Goal: Transaction & Acquisition: Purchase product/service

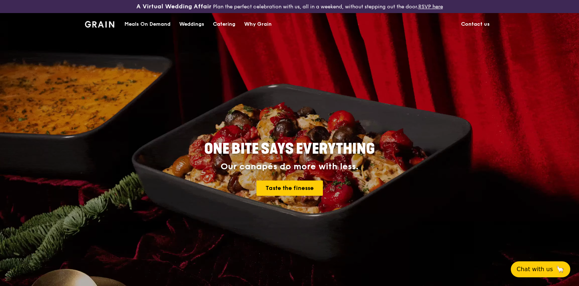
click at [227, 26] on div "Catering" at bounding box center [224, 24] width 22 height 22
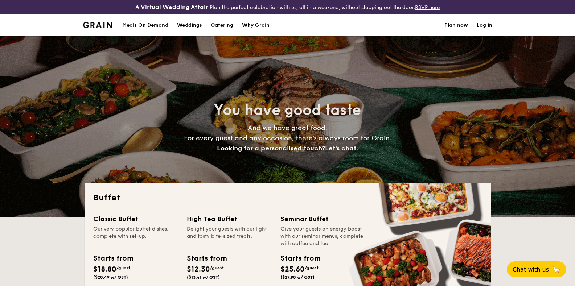
select select
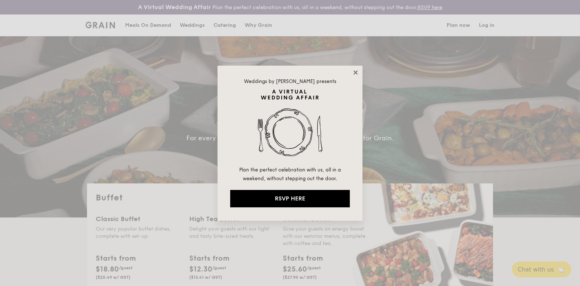
click at [358, 75] on icon at bounding box center [355, 72] width 7 height 7
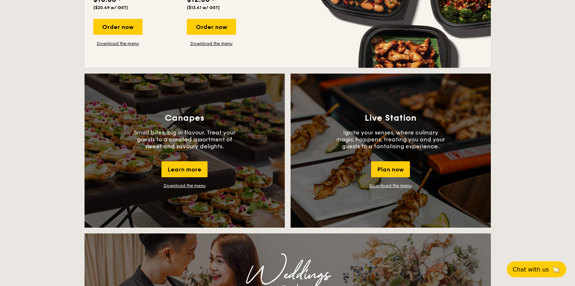
scroll to position [453, 0]
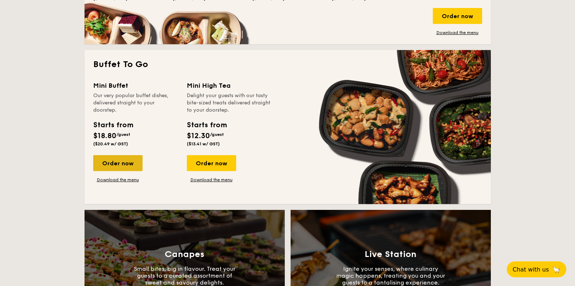
click at [117, 169] on div "Order now" at bounding box center [117, 163] width 49 height 16
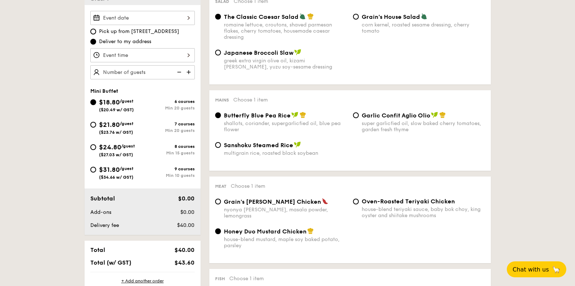
scroll to position [182, 0]
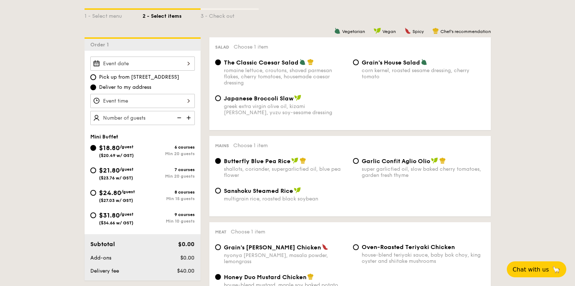
drag, startPoint x: 224, startPoint y: 98, endPoint x: 291, endPoint y: 99, distance: 67.1
click at [291, 99] on span "Japanese Broccoli Slaw" at bounding box center [259, 98] width 70 height 7
copy span "Japanese Broccoli Slaw"
drag, startPoint x: 224, startPoint y: 161, endPoint x: 288, endPoint y: 163, distance: 64.2
click at [288, 162] on span "Butterfly Blue Pea Rice" at bounding box center [257, 161] width 67 height 7
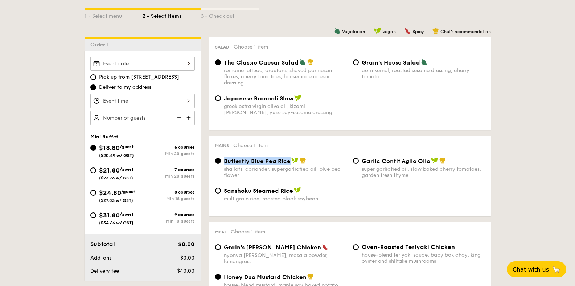
copy span "Butterfly Blue Pea Rice"
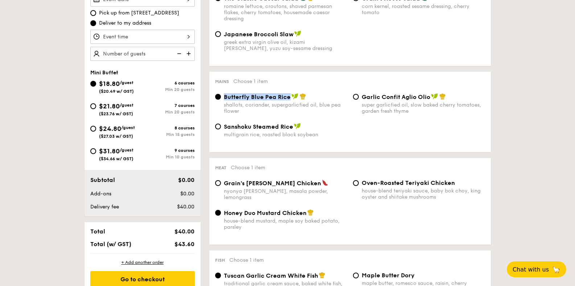
scroll to position [273, 0]
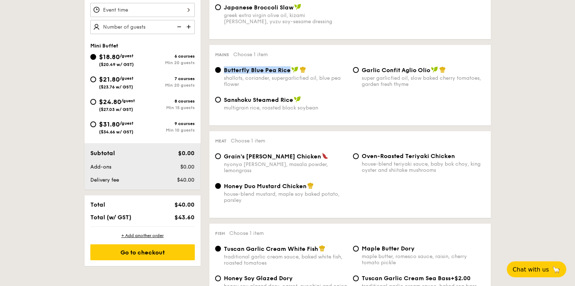
drag, startPoint x: 225, startPoint y: 186, endPoint x: 305, endPoint y: 187, distance: 80.1
click at [305, 187] on span "Honey Duo Mustard Chicken" at bounding box center [265, 186] width 83 height 7
copy span "Honey Duo Mustard Chicken"
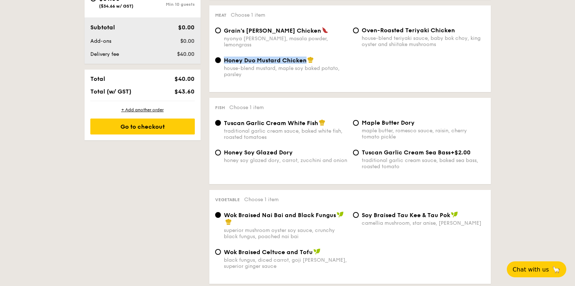
scroll to position [409, 0]
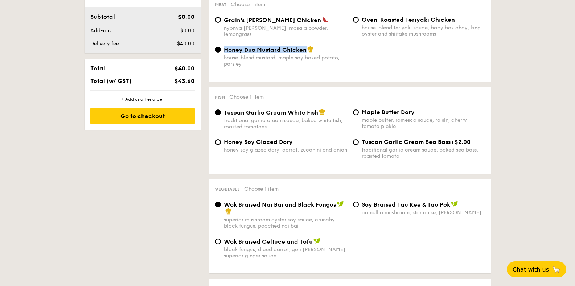
drag, startPoint x: 226, startPoint y: 112, endPoint x: 317, endPoint y: 112, distance: 91.0
click at [317, 112] on span "Tuscan Garlic Cream White Fish" at bounding box center [271, 112] width 94 height 7
copy span "uscan Garlic Cream White Fish"
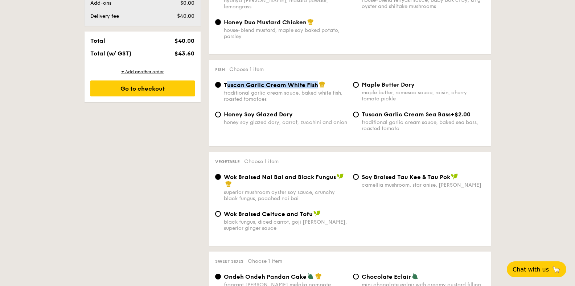
scroll to position [455, 0]
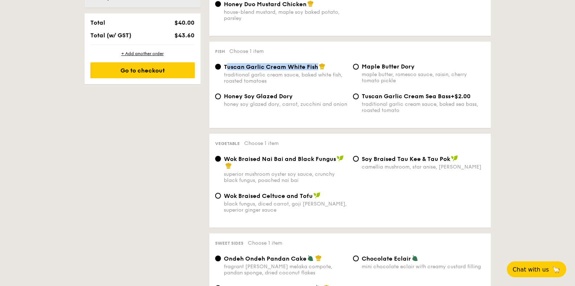
drag, startPoint x: 222, startPoint y: 156, endPoint x: 334, endPoint y: 158, distance: 112.4
click at [334, 158] on div "Wok Braised Nai Bai and Black Fungus superior mushroom oyster soy sauce, crunch…" at bounding box center [281, 169] width 138 height 28
copy span "Wok Braised Nai Bai and Black Fungus"
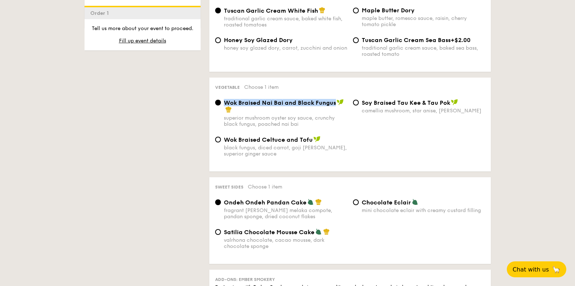
scroll to position [637, 0]
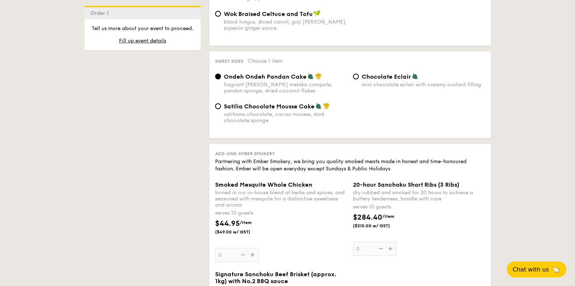
drag, startPoint x: 222, startPoint y: 76, endPoint x: 305, endPoint y: 78, distance: 83.0
click at [305, 78] on div "Ondeh Ondeh Pandan Cake fragrant gula melaka compote, pandan sponge, dried coco…" at bounding box center [281, 83] width 138 height 21
copy span "Ondeh Ondeh Pandan Cake"
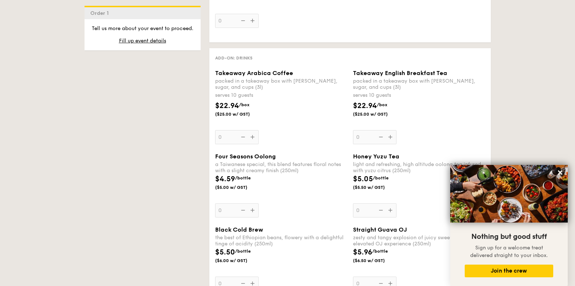
scroll to position [1091, 0]
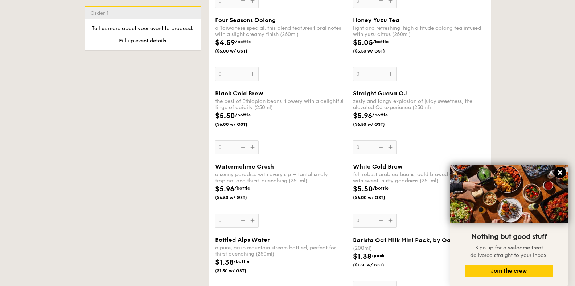
click at [560, 171] on icon at bounding box center [560, 172] width 7 height 7
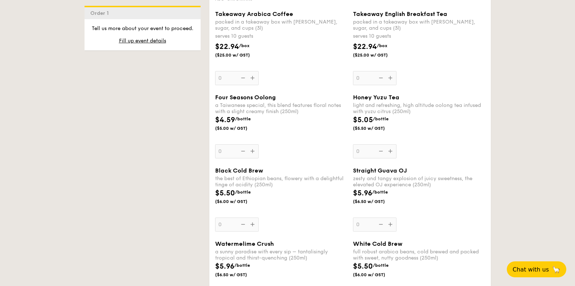
scroll to position [1000, 0]
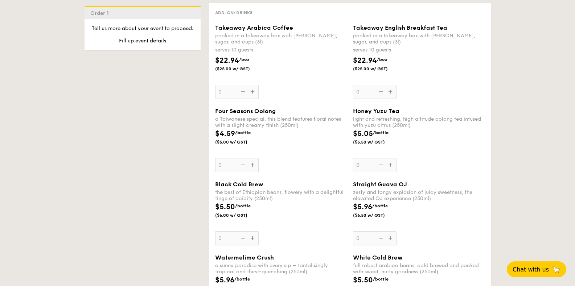
drag, startPoint x: 351, startPoint y: 109, endPoint x: 401, endPoint y: 112, distance: 49.8
click at [401, 112] on div "Honey Yuzu Tea light and refreshing, high altitude oolong tea infused with yuzu…" at bounding box center [419, 140] width 138 height 65
copy span "Honey Yuzu Tea"
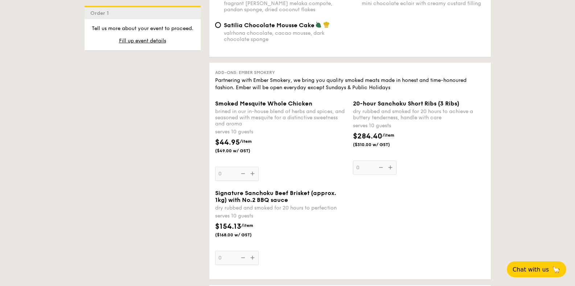
scroll to position [500, 0]
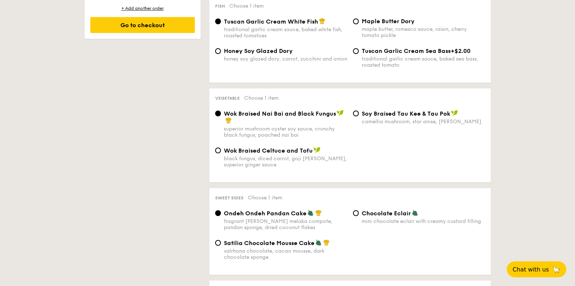
drag, startPoint x: 221, startPoint y: 113, endPoint x: 335, endPoint y: 115, distance: 114.2
click at [335, 115] on div "Wok Braised Nai Bai and Black Fungus superior mushroom oyster soy sauce, crunch…" at bounding box center [281, 124] width 138 height 28
copy span "Wok Braised Nai Bai and Black Fungus"
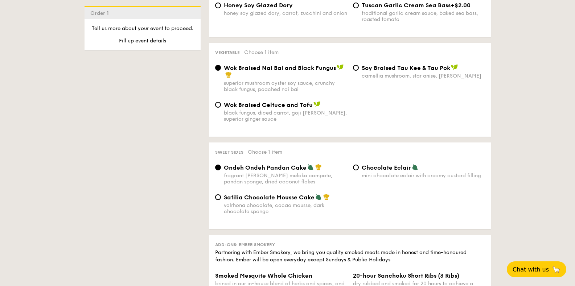
drag, startPoint x: 223, startPoint y: 167, endPoint x: 303, endPoint y: 170, distance: 80.2
click at [303, 169] on span "Ondeh Ondeh Pandan Cake" at bounding box center [265, 167] width 83 height 7
copy span "Ondeh Ondeh Pandan Cake"
